Goal: Transaction & Acquisition: Book appointment/travel/reservation

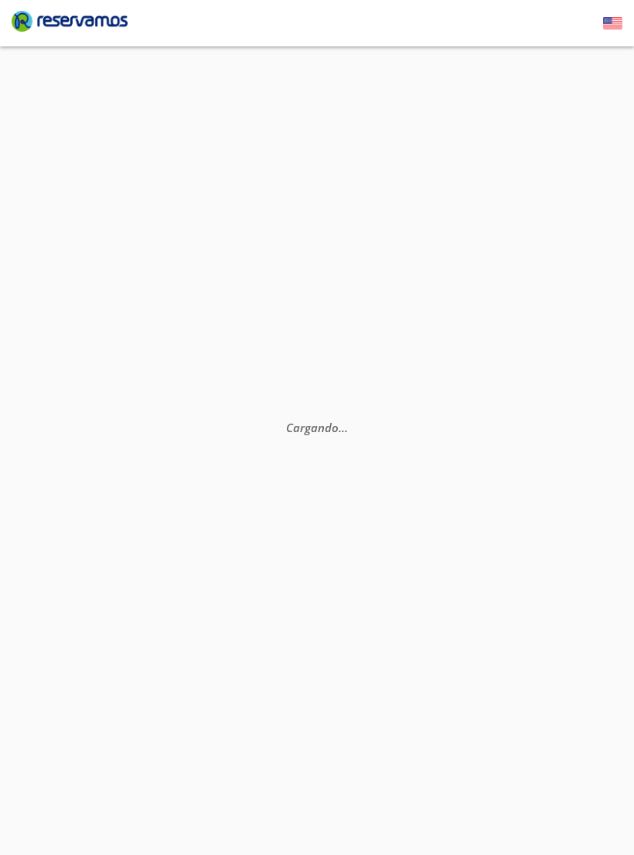
scroll to position [135, 0]
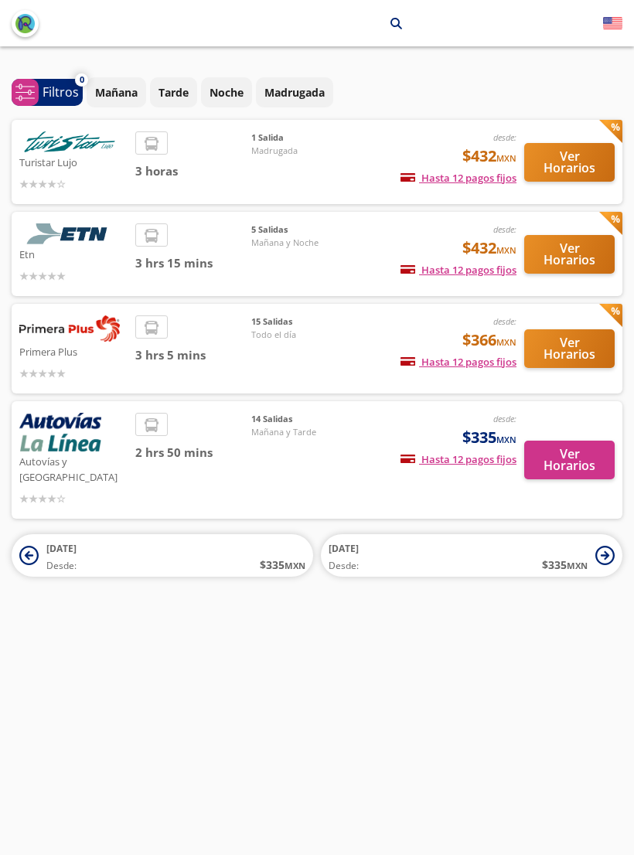
click at [572, 360] on button "Ver Horarios" at bounding box center [569, 349] width 90 height 39
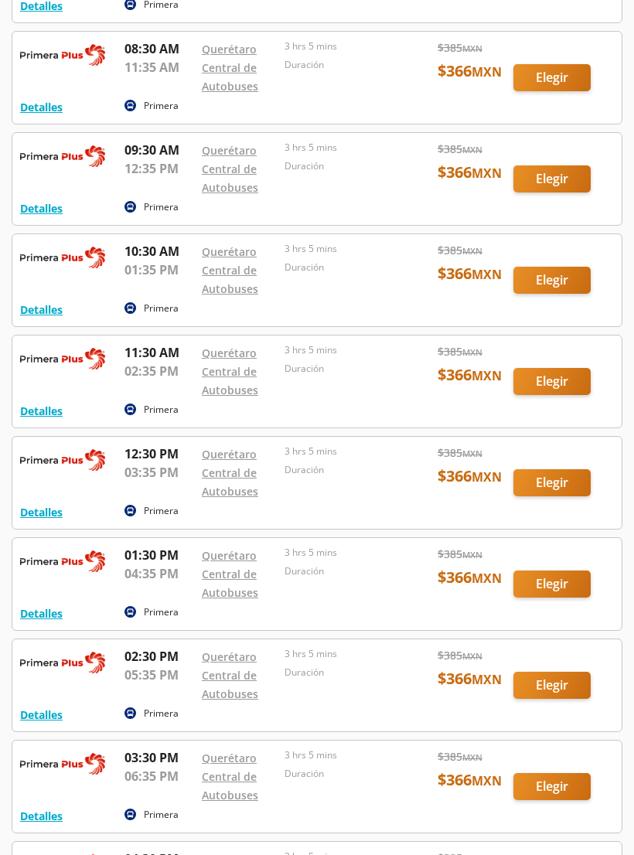
scroll to position [409, 0]
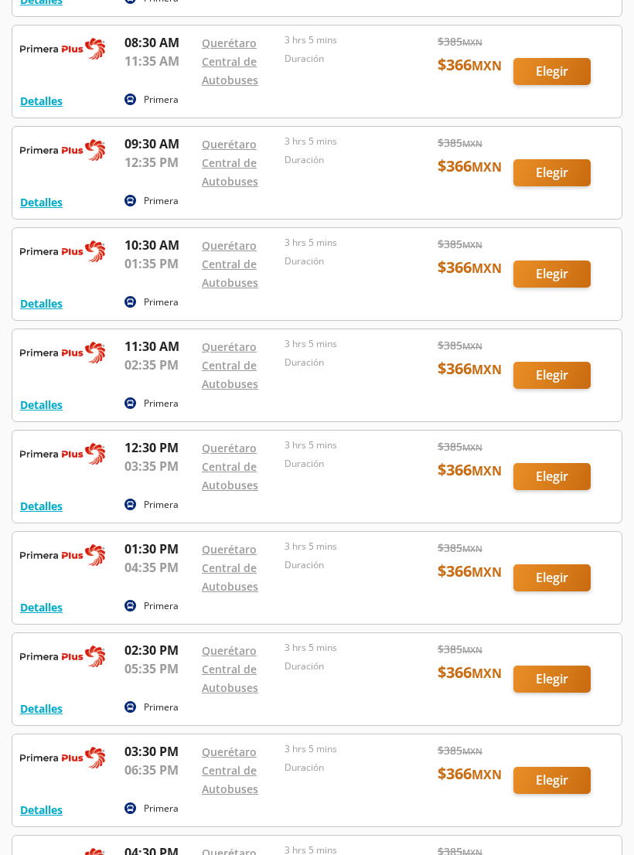
click at [564, 156] on div at bounding box center [316, 174] width 609 height 92
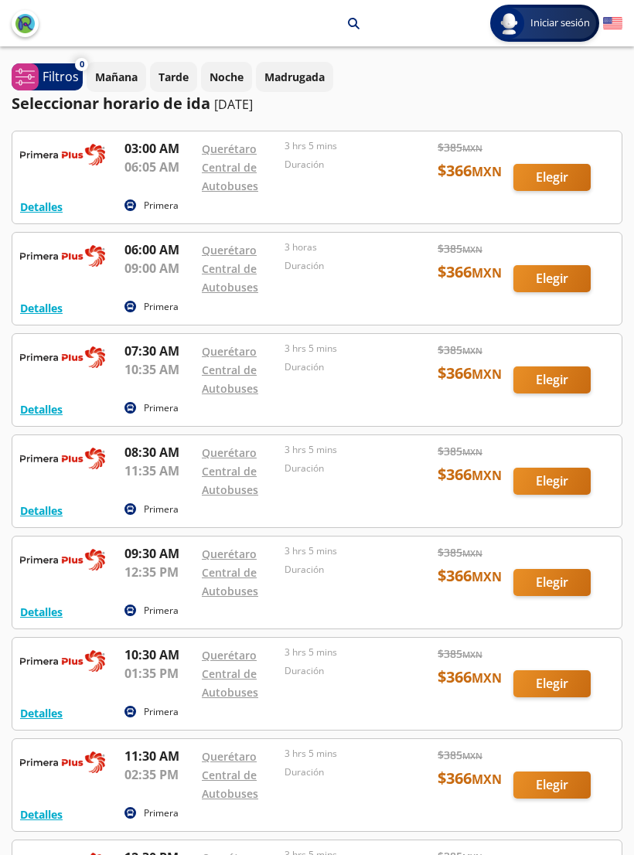
click at [562, 375] on div at bounding box center [316, 380] width 609 height 92
click at [564, 589] on div at bounding box center [316, 583] width 609 height 92
click at [541, 477] on div at bounding box center [316, 481] width 609 height 92
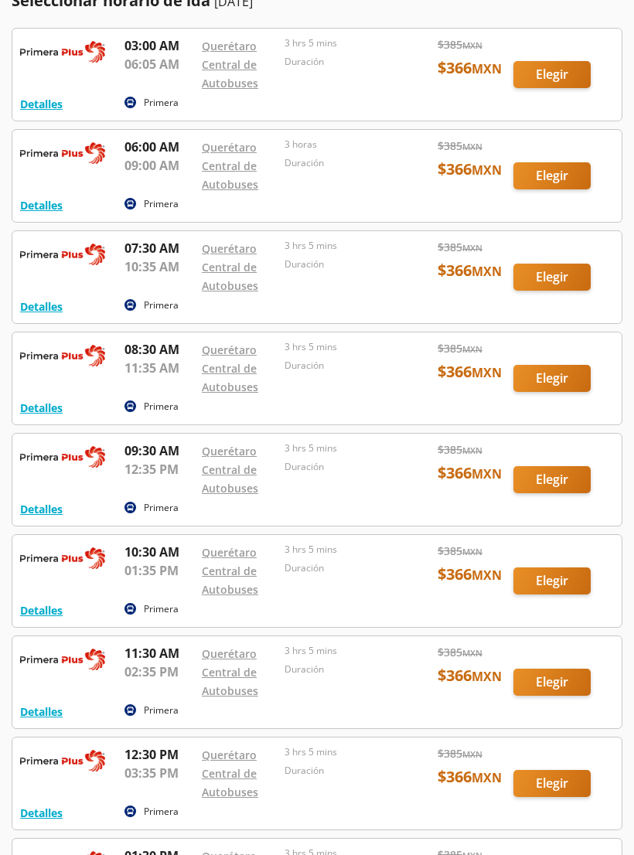
scroll to position [116, 0]
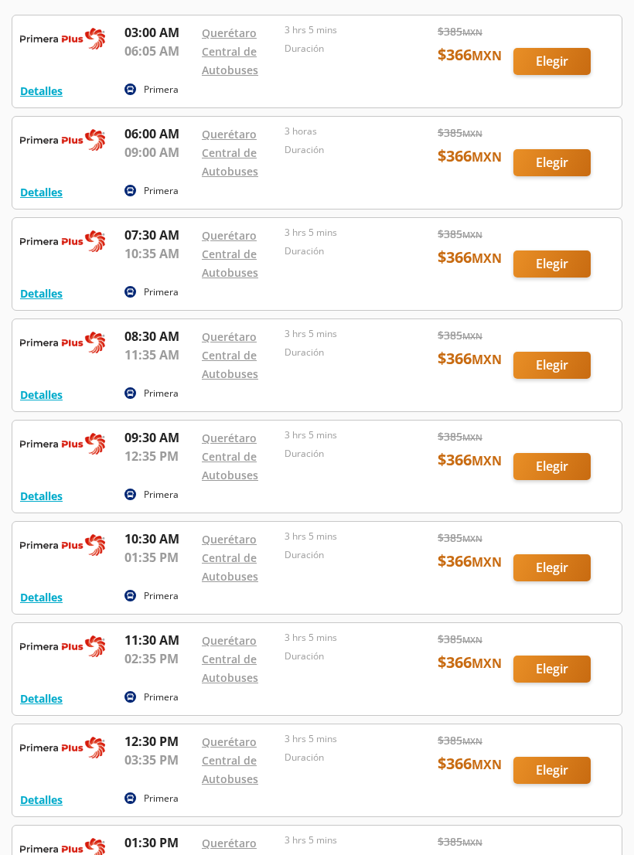
click at [573, 557] on div at bounding box center [316, 568] width 609 height 92
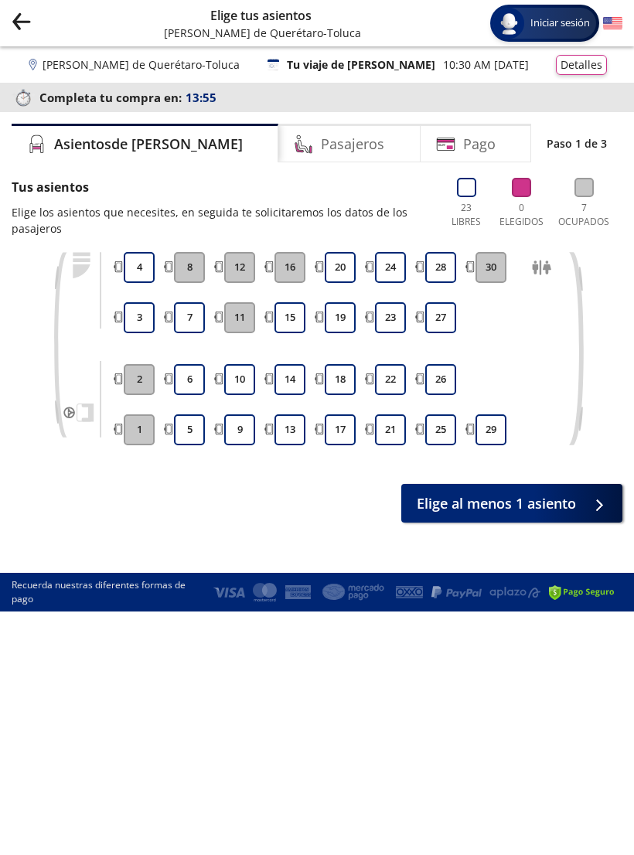
click at [13, 29] on icon "Group 9 Created with Sketch." at bounding box center [21, 21] width 19 height 19
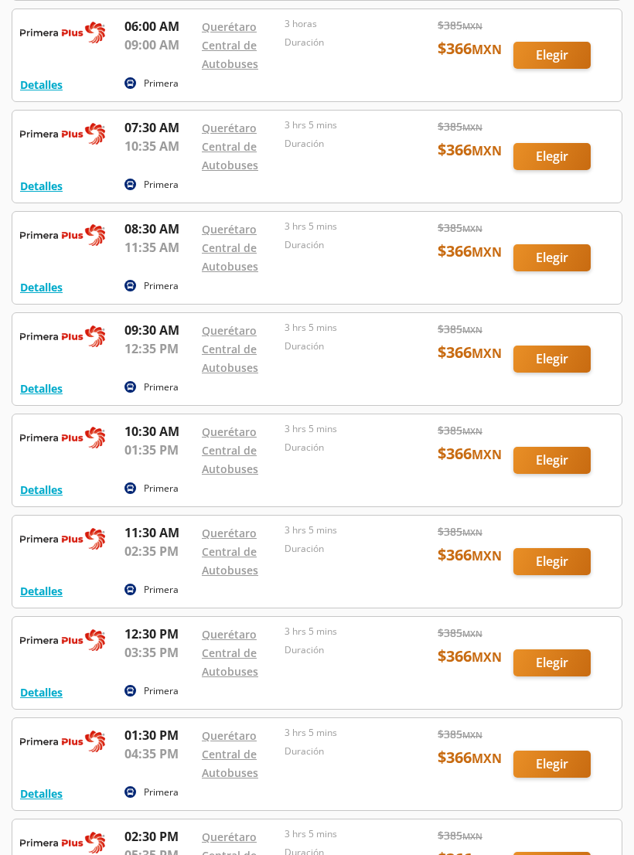
scroll to position [224, 0]
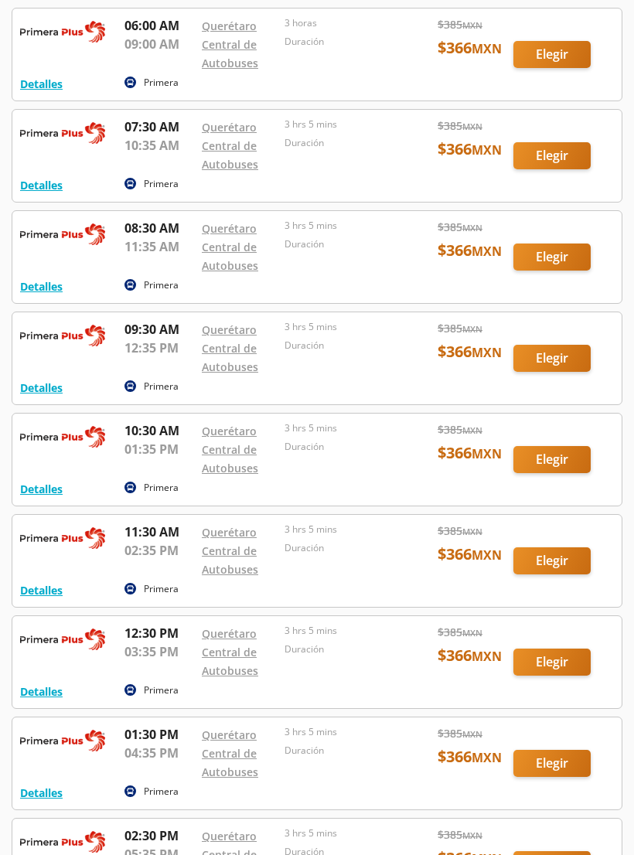
click at [540, 550] on div at bounding box center [316, 561] width 609 height 92
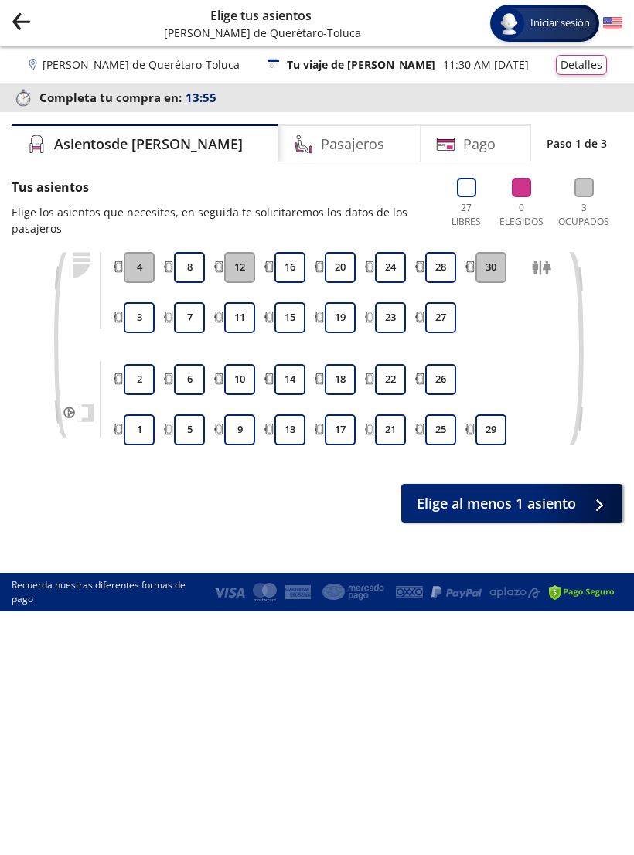
click at [25, 23] on icon "Group 9 Created with Sketch." at bounding box center [21, 21] width 19 height 19
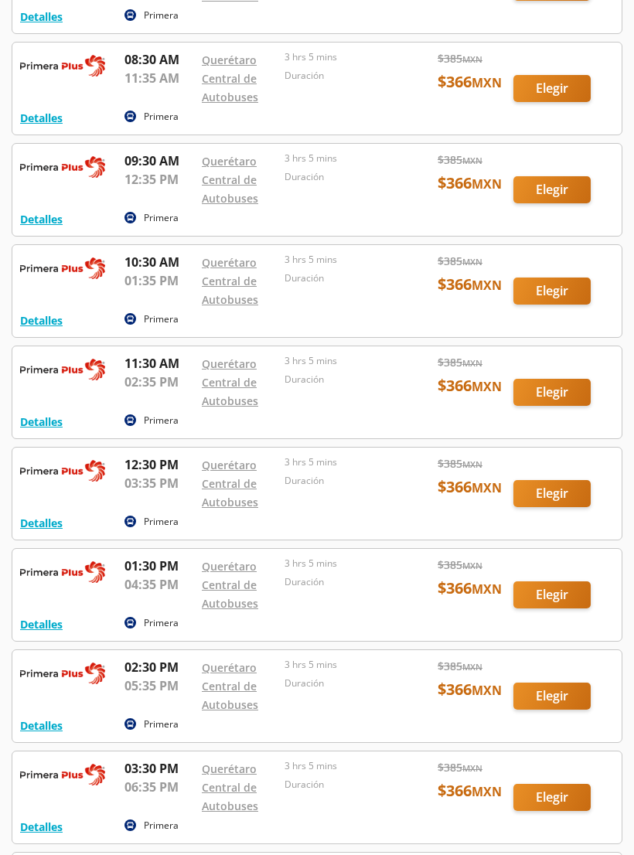
scroll to position [393, 0]
click at [573, 493] on div at bounding box center [316, 494] width 609 height 92
